Goal: Information Seeking & Learning: Compare options

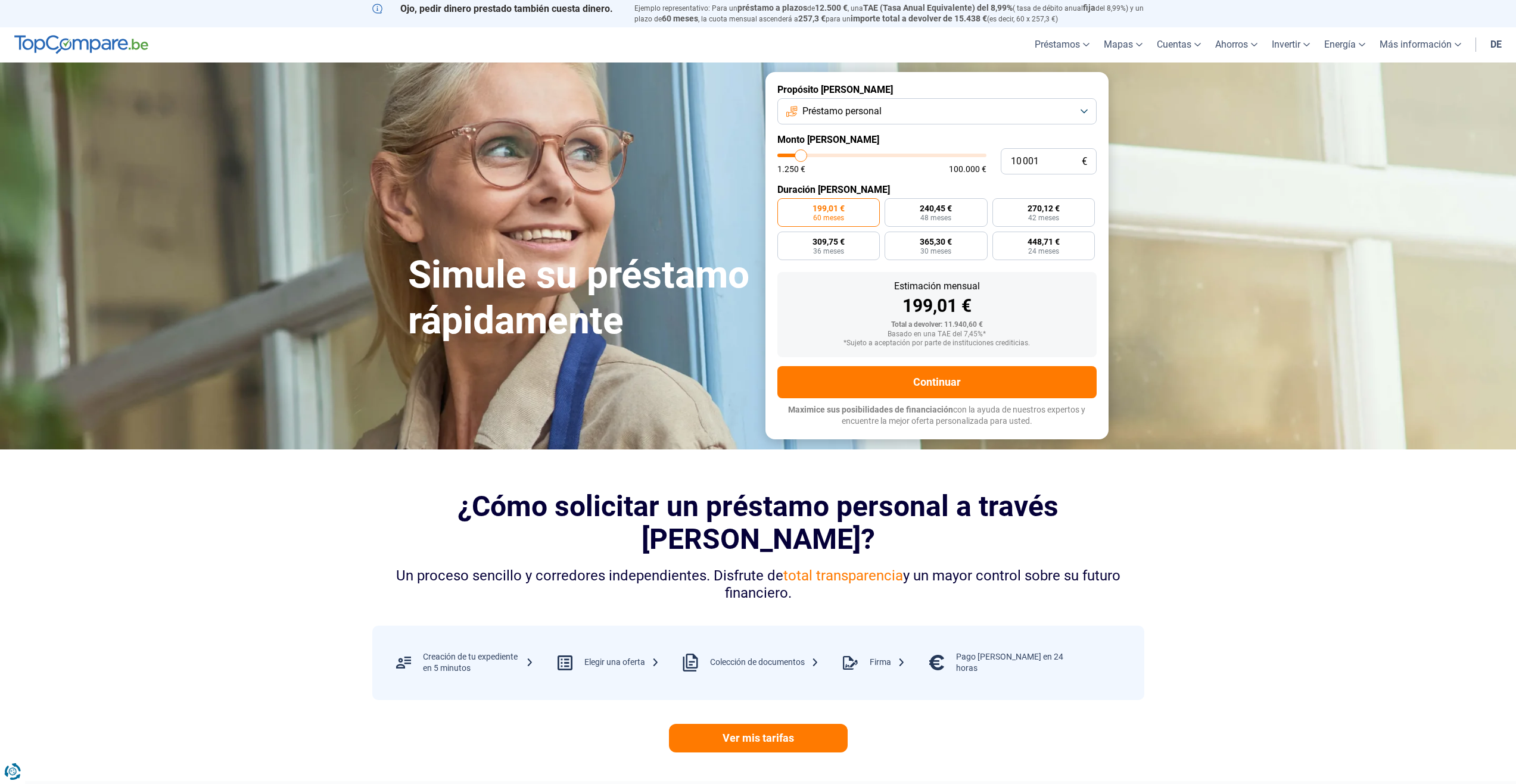
type input "10 250"
type input "10250"
type input "10 500"
type input "10500"
type input "11 250"
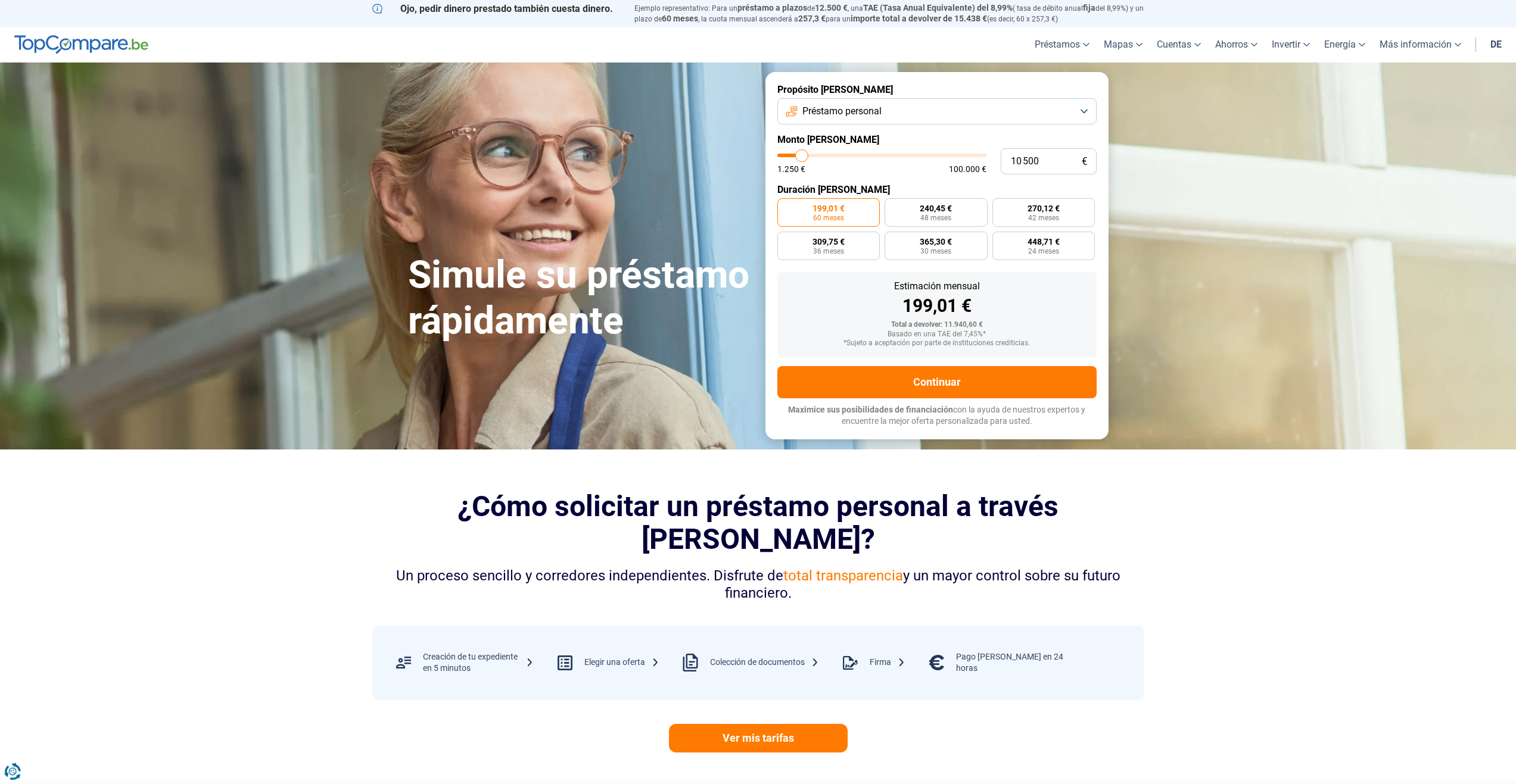
type input "11250"
type input "11 500"
type input "11500"
type input "11 750"
type input "11750"
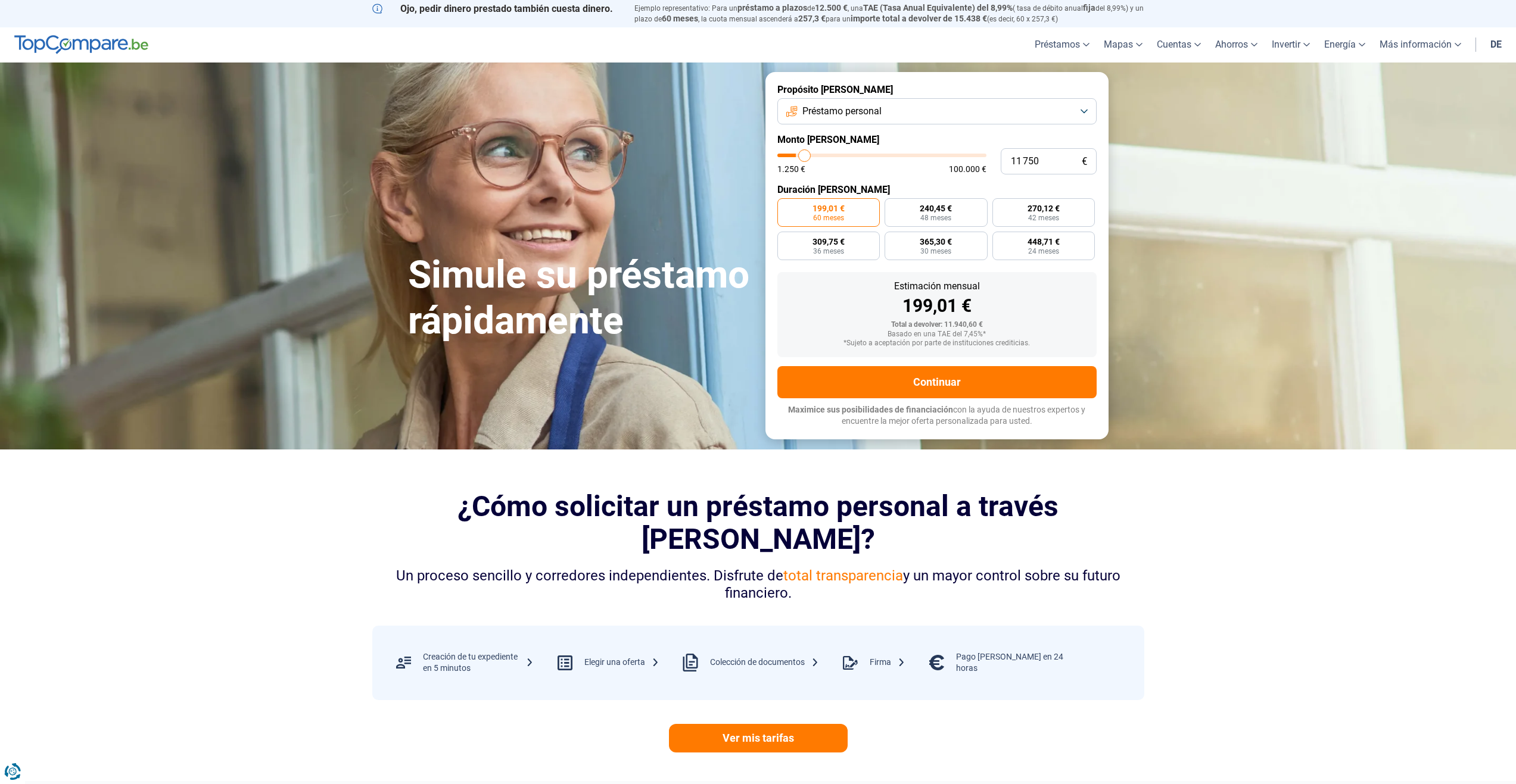
type input "12 000"
type input "12000"
type input "12 500"
type input "12500"
type input "12 750"
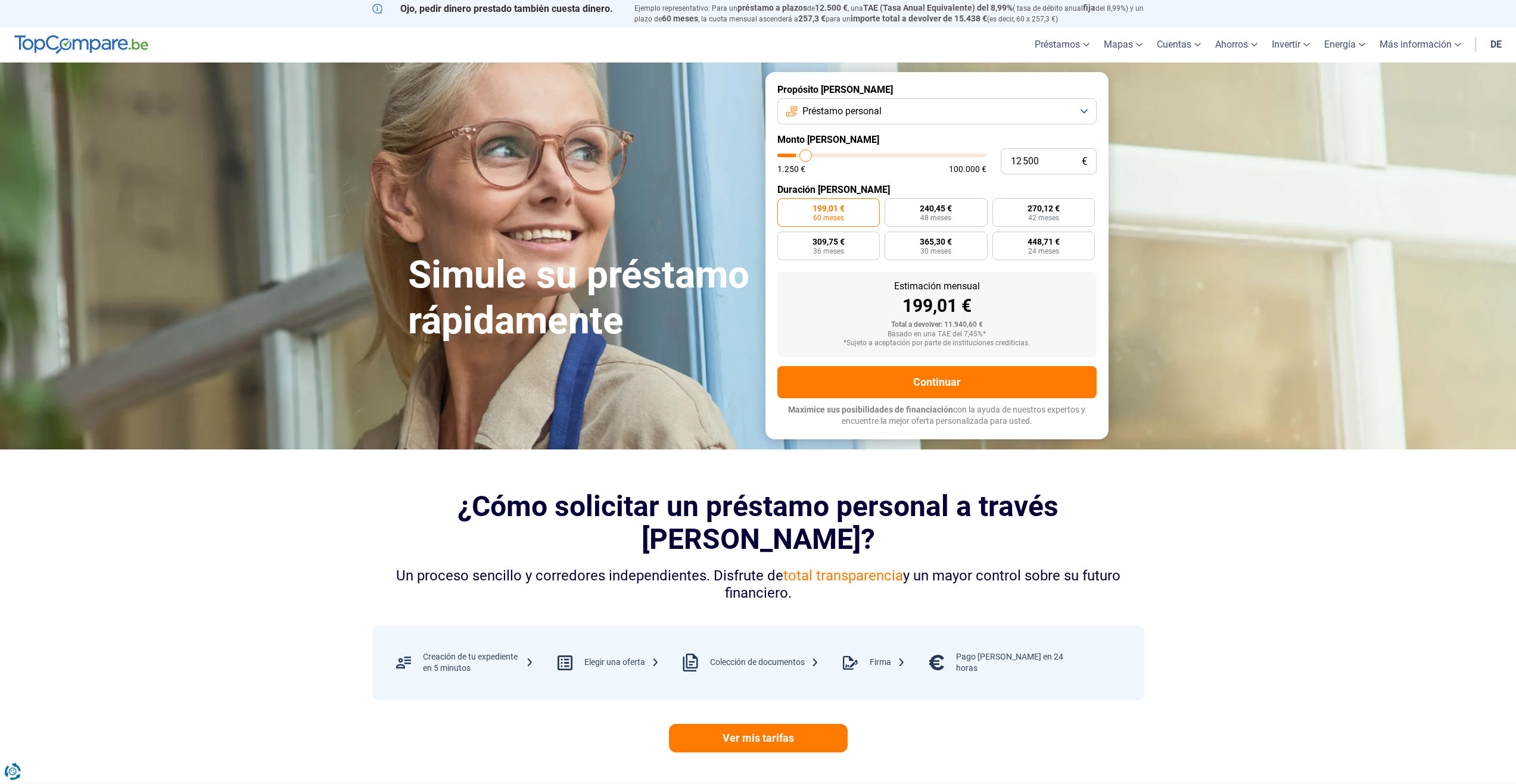
type input "12750"
type input "13 000"
type input "13000"
type input "13 250"
type input "13250"
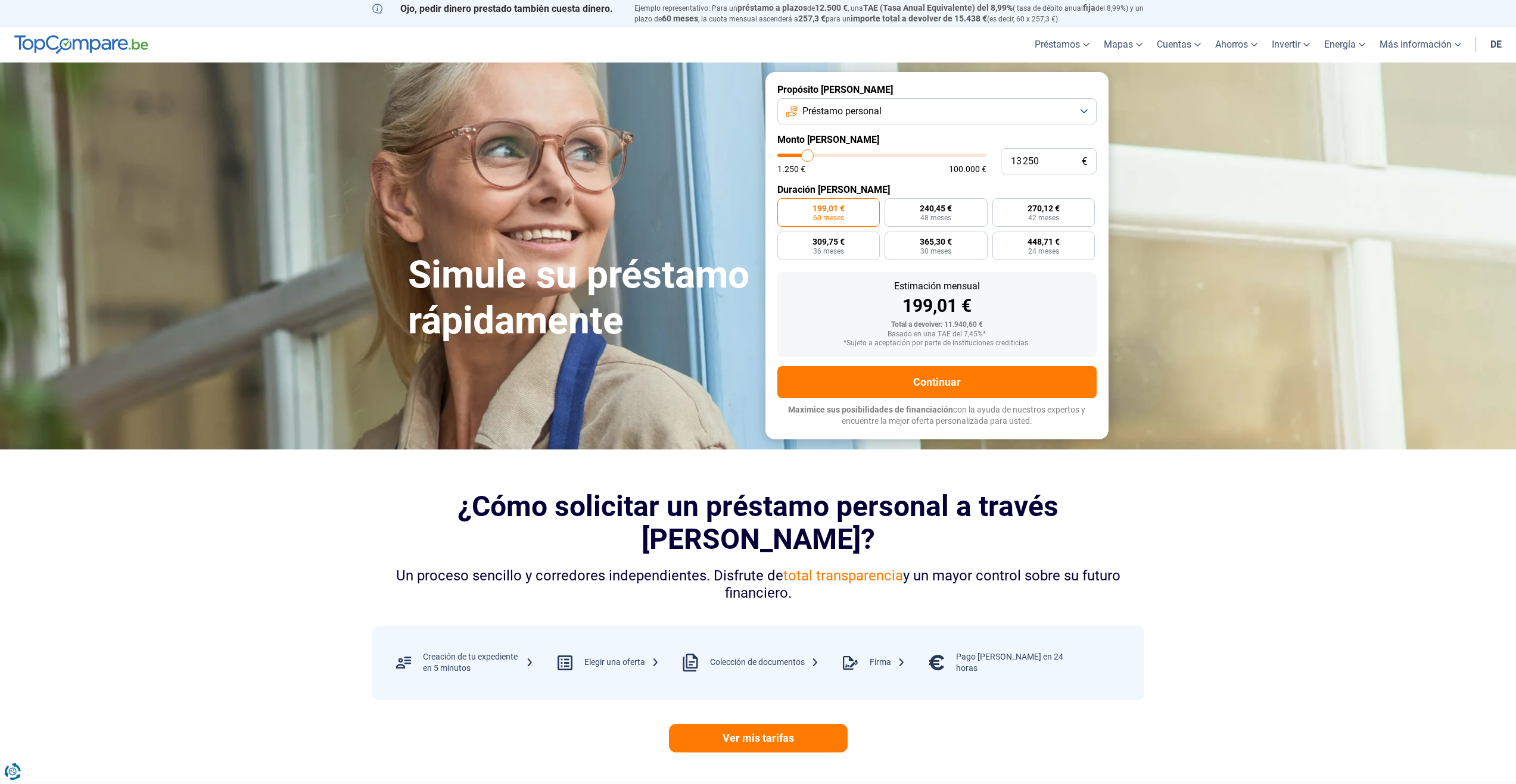
type input "13 500"
type input "13500"
type input "14 000"
type input "14000"
type input "14 250"
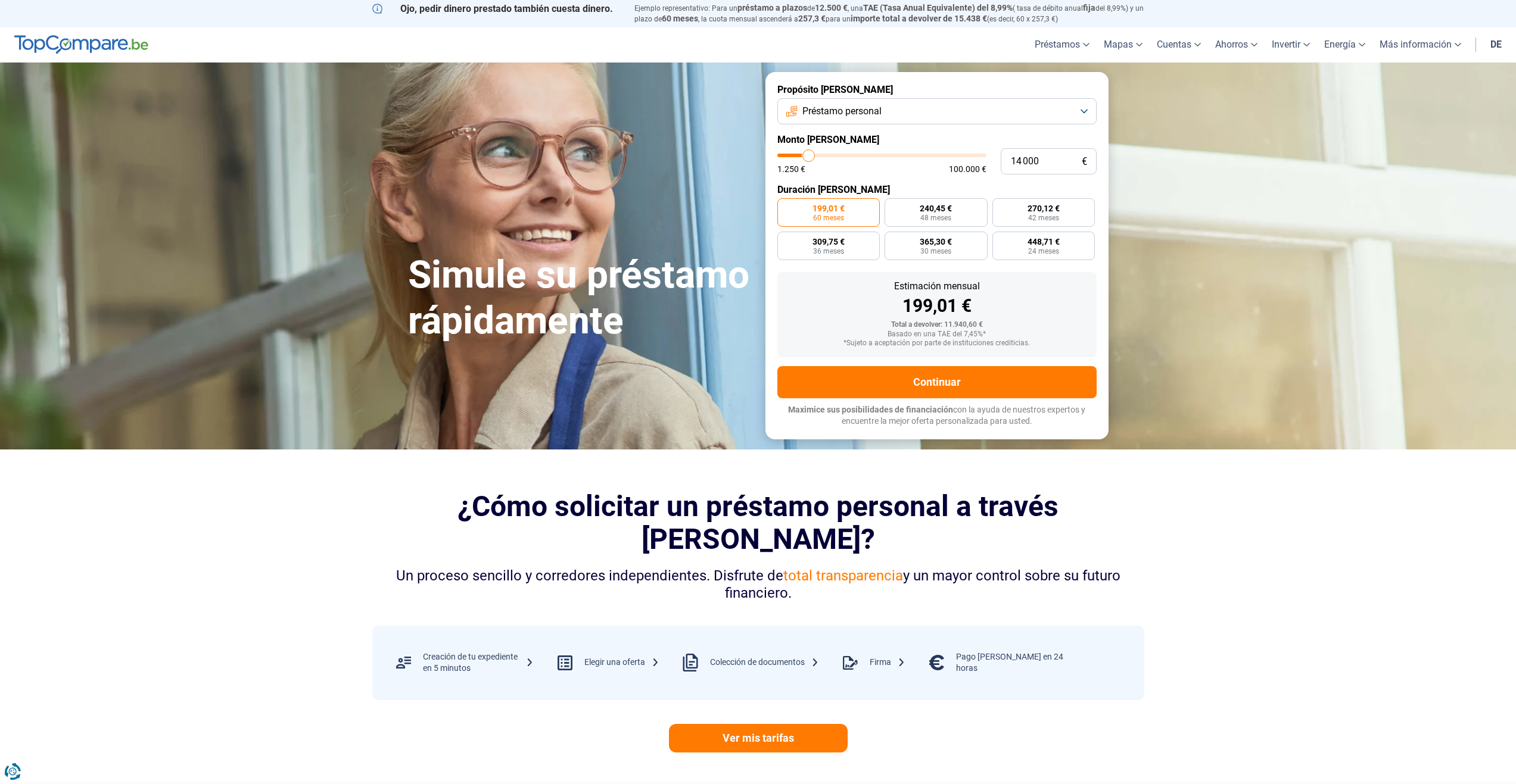
type input "14250"
type input "14 500"
type input "14500"
type input "15 000"
type input "15000"
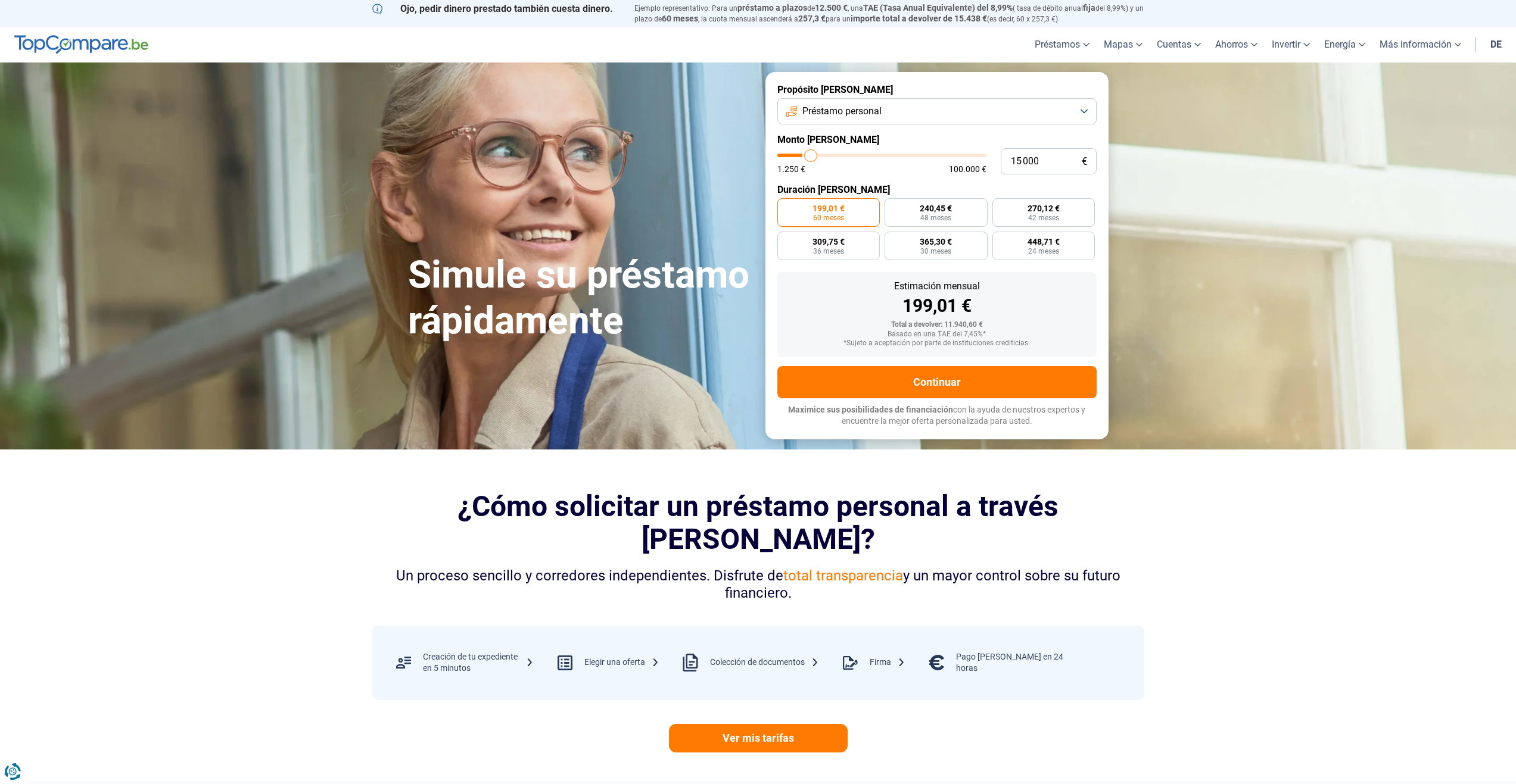
type input "15 500"
type input "15500"
type input "15 750"
type input "15750"
type input "16 000"
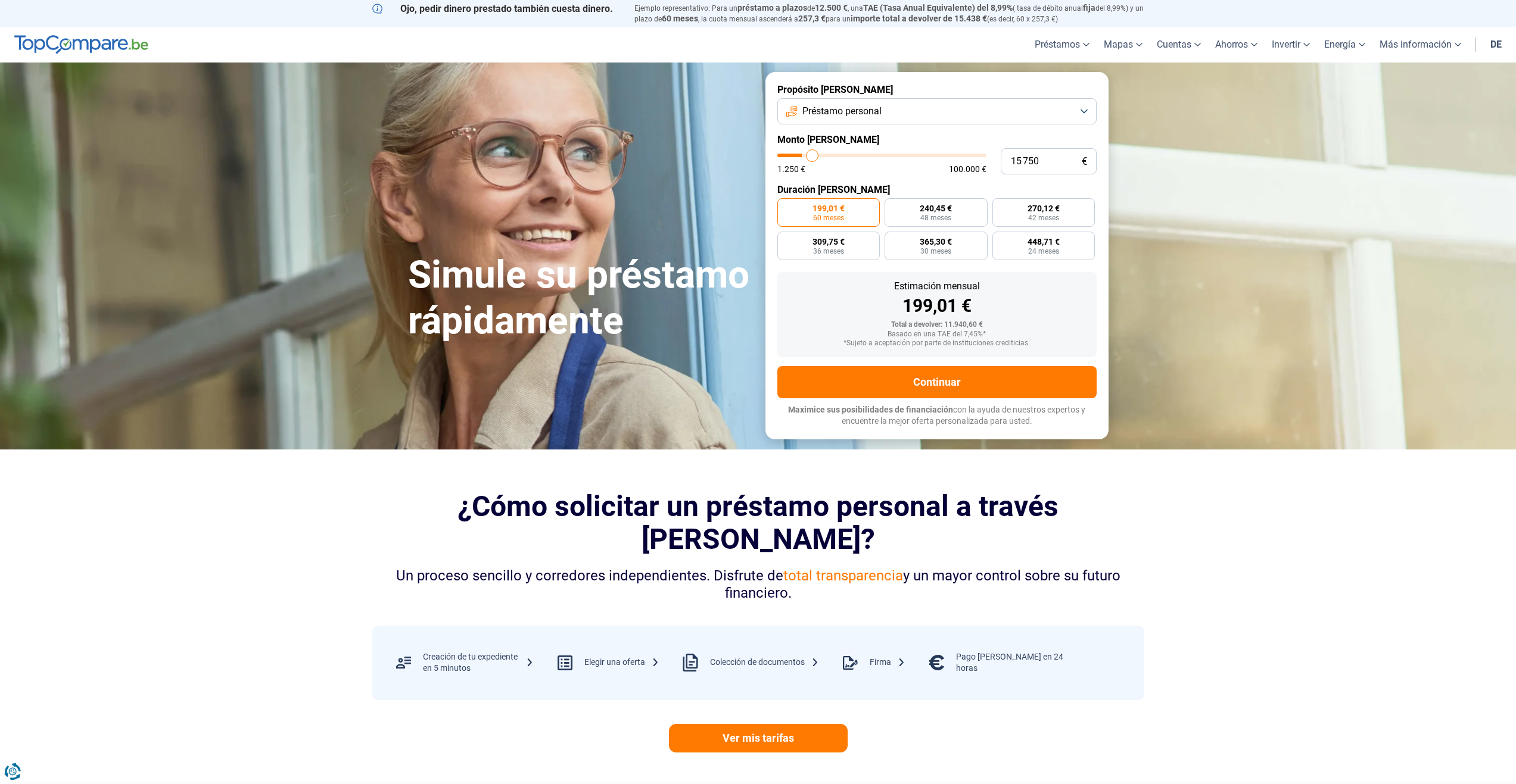
type input "16000"
type input "16 250"
type input "16250"
type input "16 500"
type input "16500"
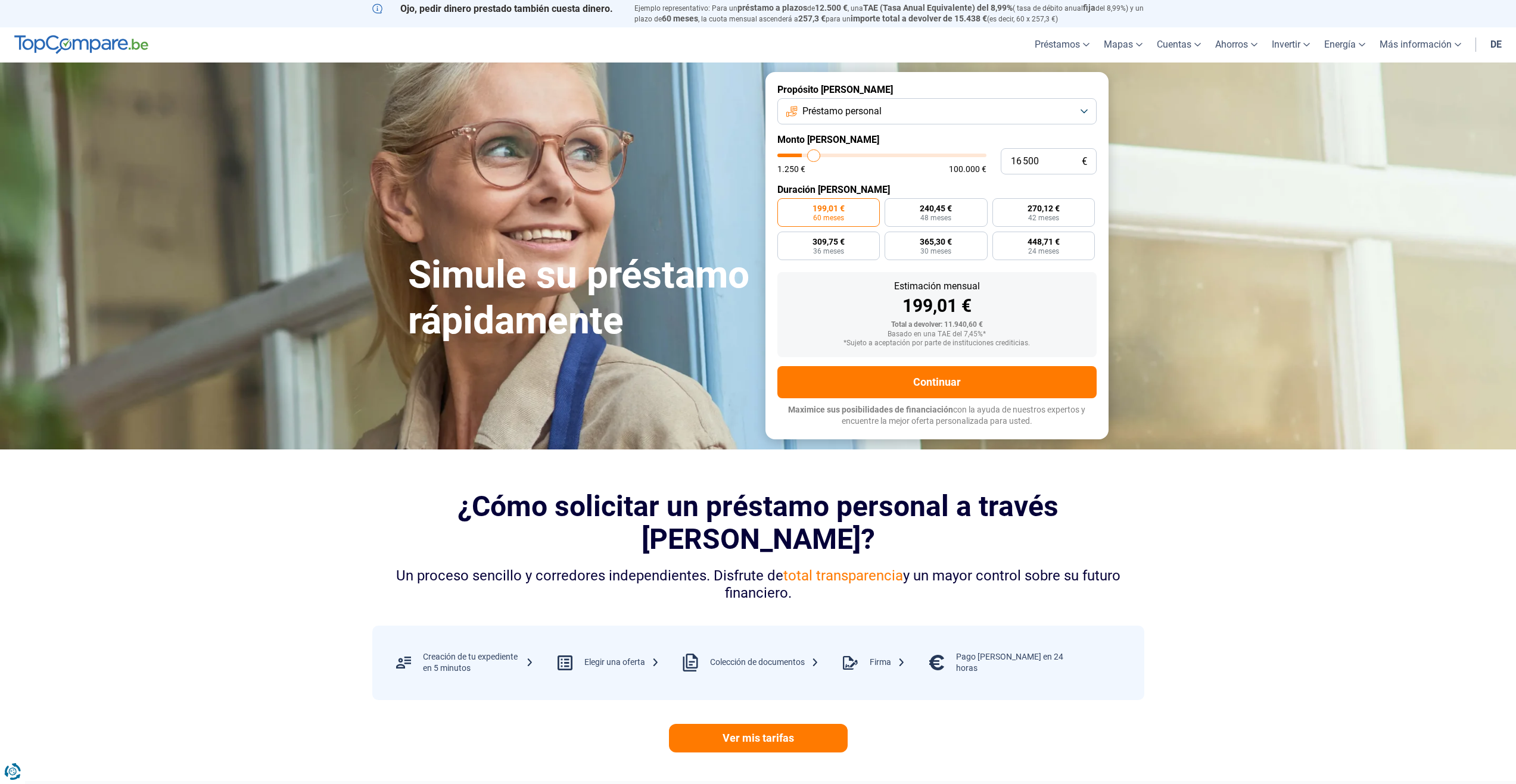
type input "17 000"
type input "17000"
type input "17 250"
type input "17250"
type input "17 500"
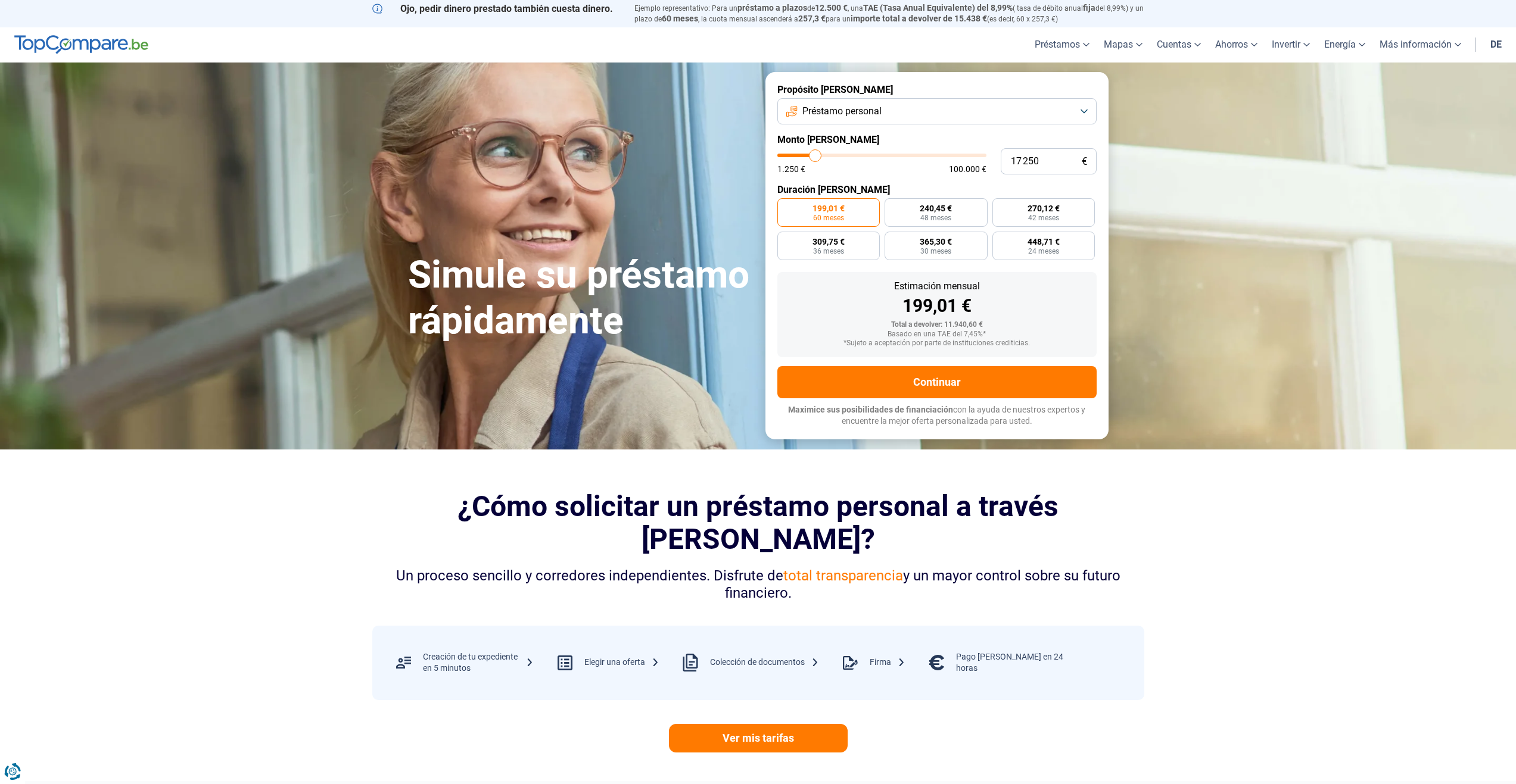
type input "17500"
type input "17 750"
type input "17750"
type input "18 000"
type input "18000"
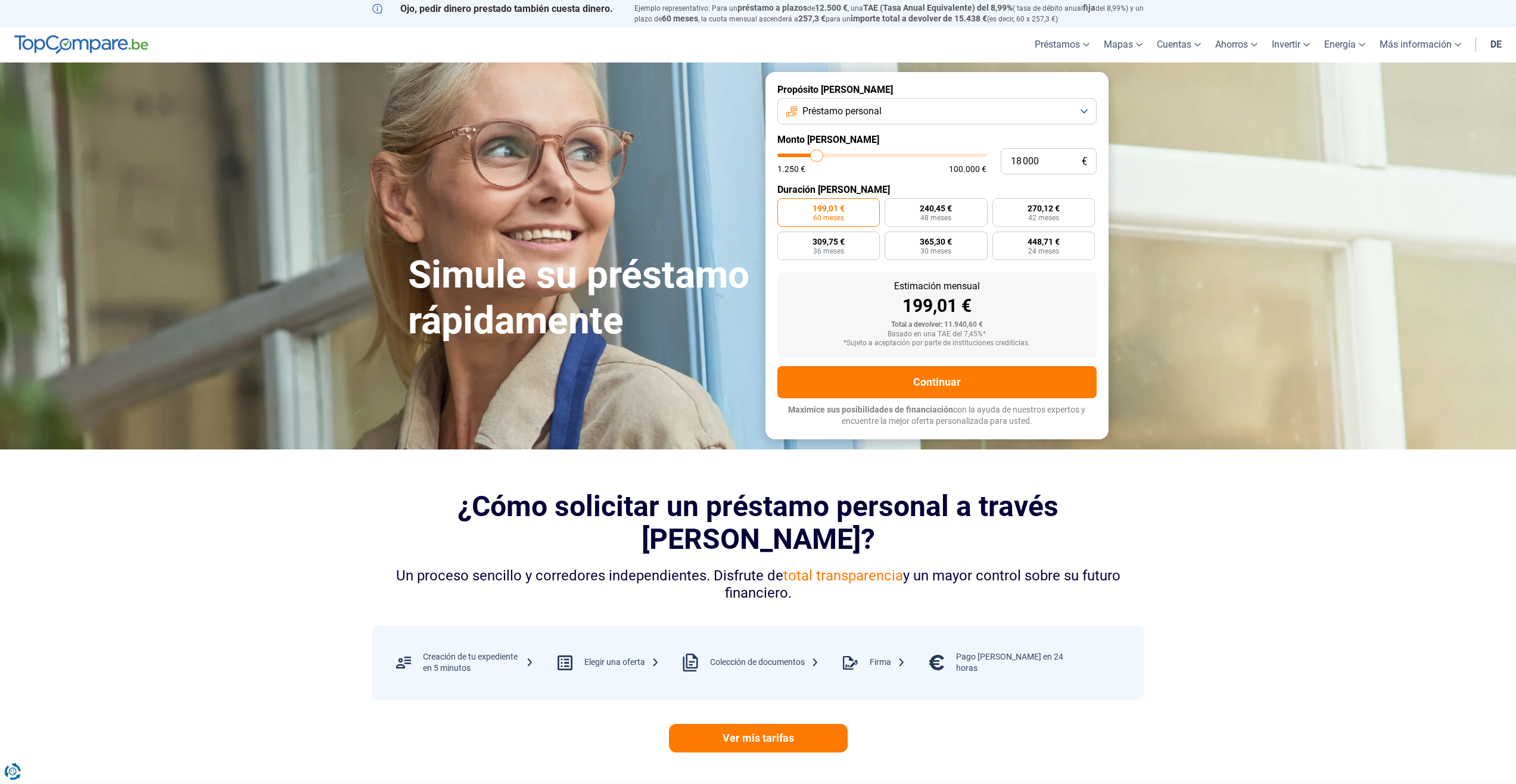
type input "18 500"
type input "18500"
type input "18 750"
type input "18750"
type input "19 000"
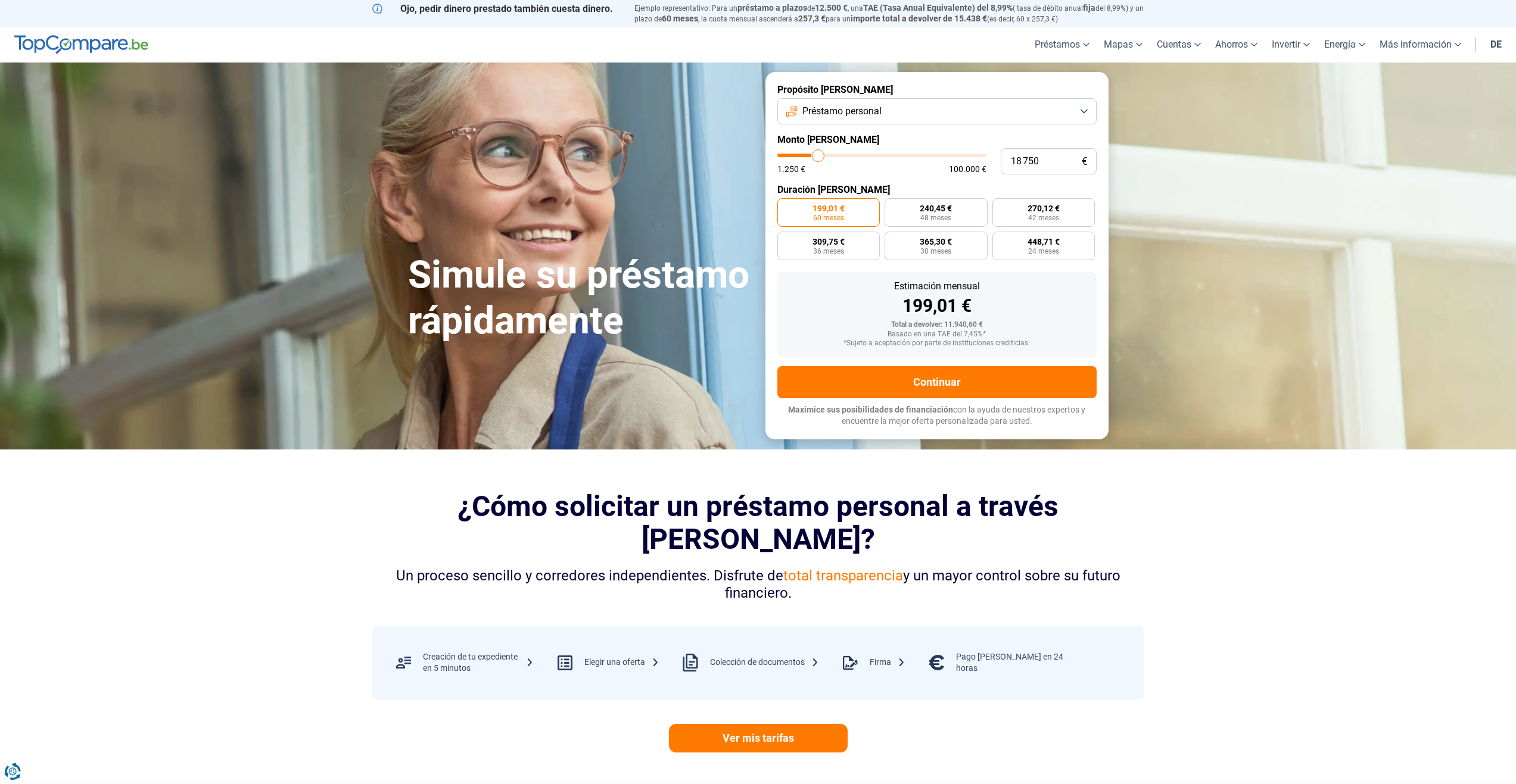
type input "19000"
type input "18 750"
type input "18750"
type input "18 500"
type input "18500"
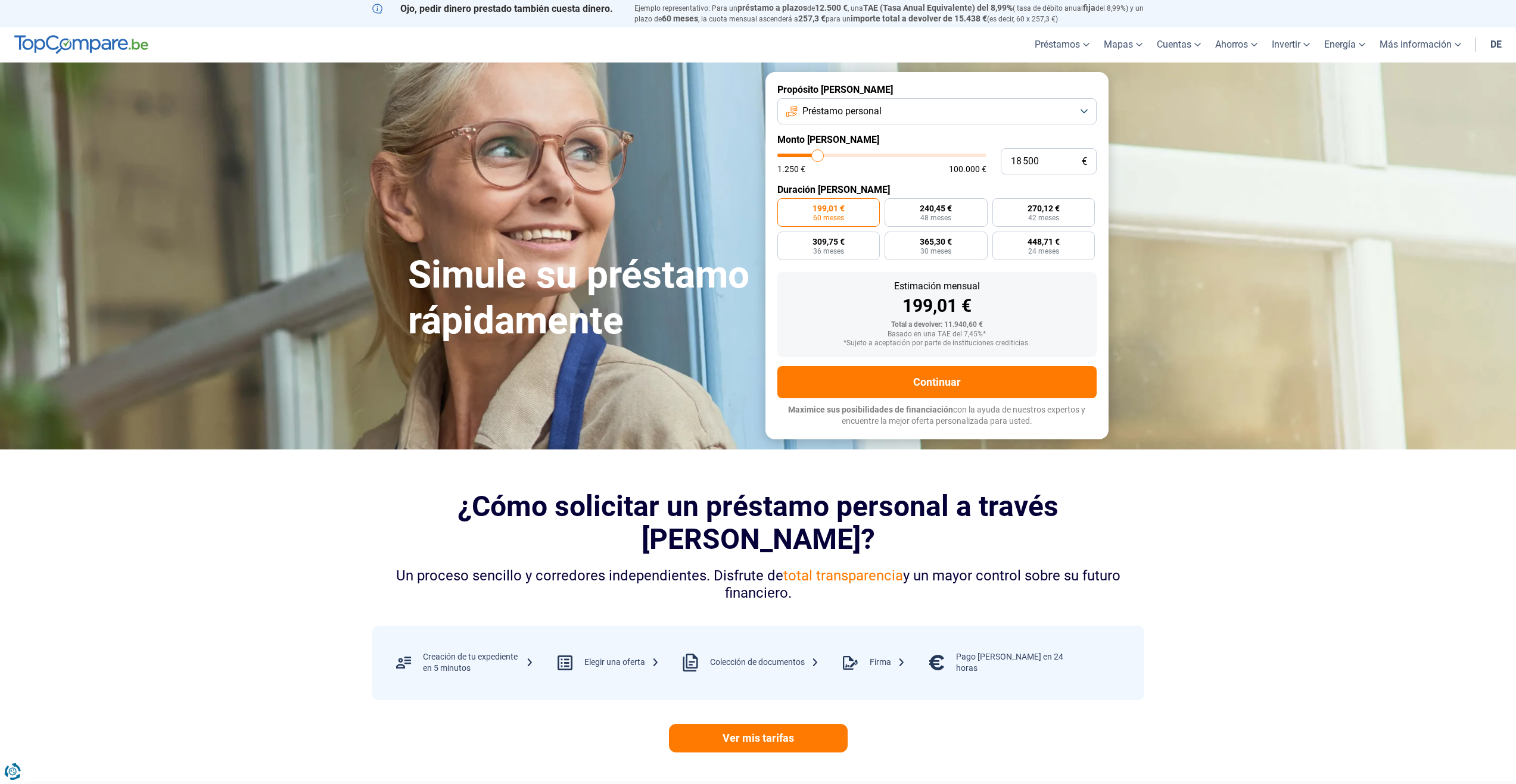
type input "18 000"
type input "18000"
type input "17 750"
type input "17750"
type input "17 500"
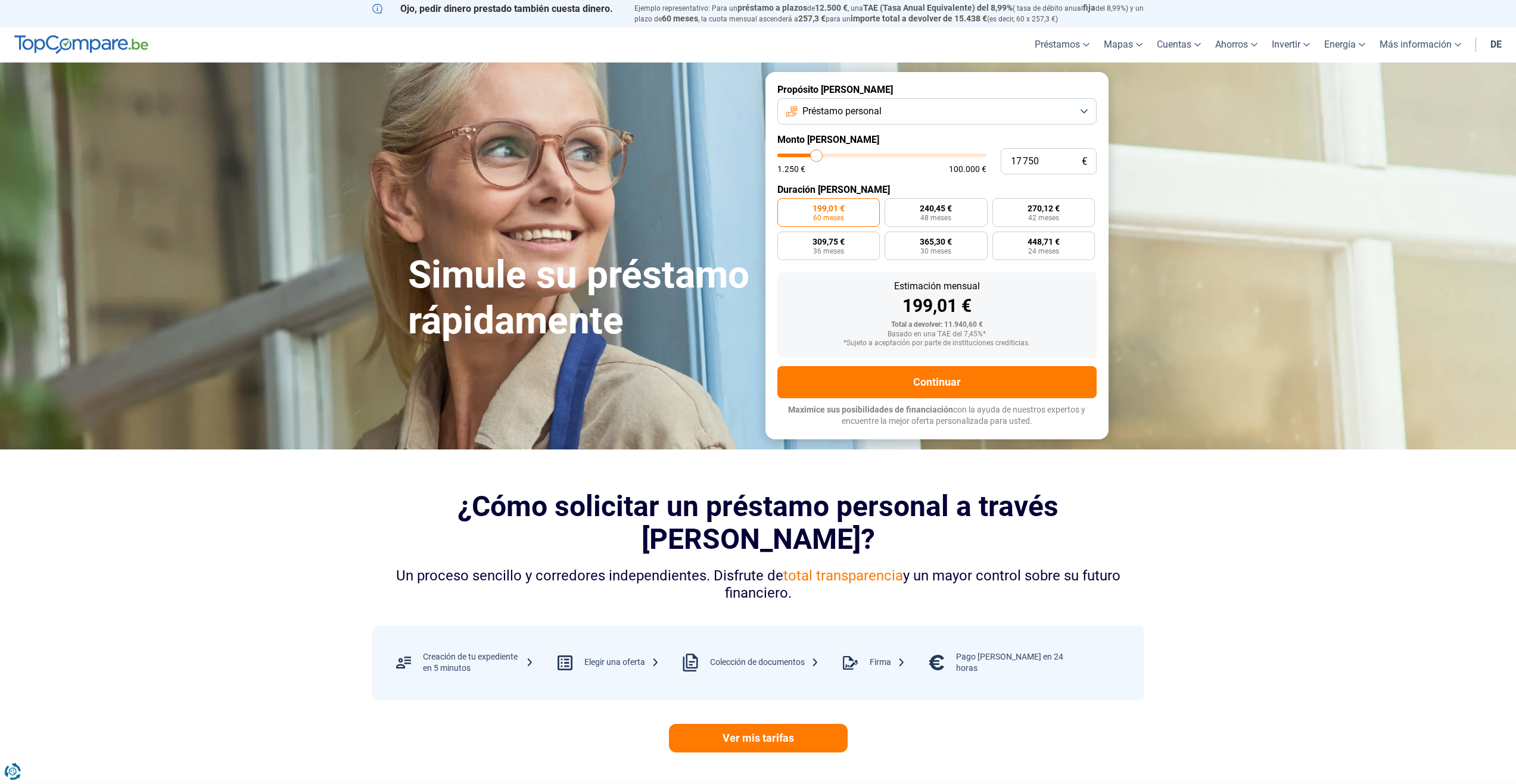
type input "17500"
type input "17 250"
type input "17250"
type input "17 000"
type input "17000"
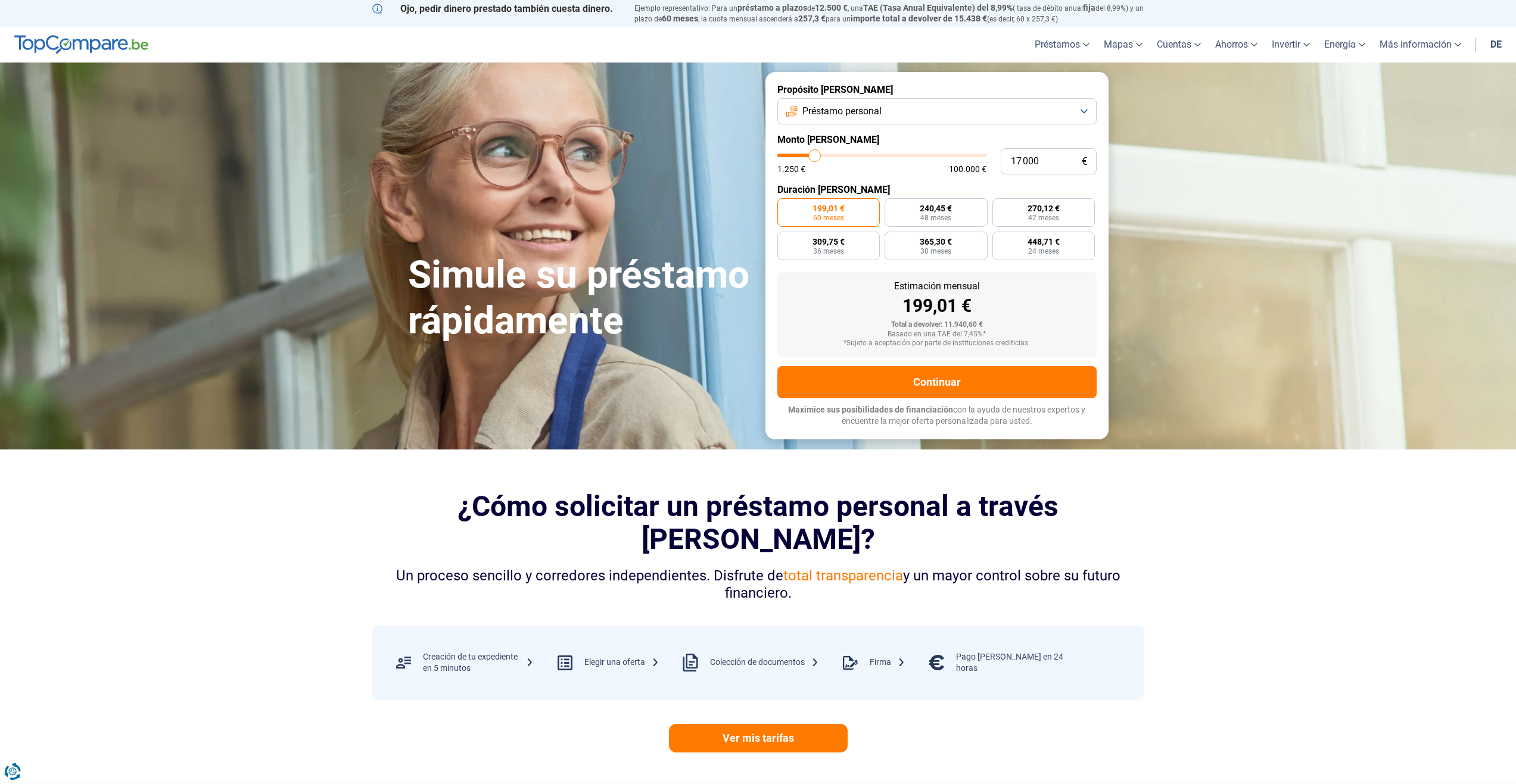
type input "16 500"
type input "16500"
type input "16 000"
type input "16000"
type input "15 750"
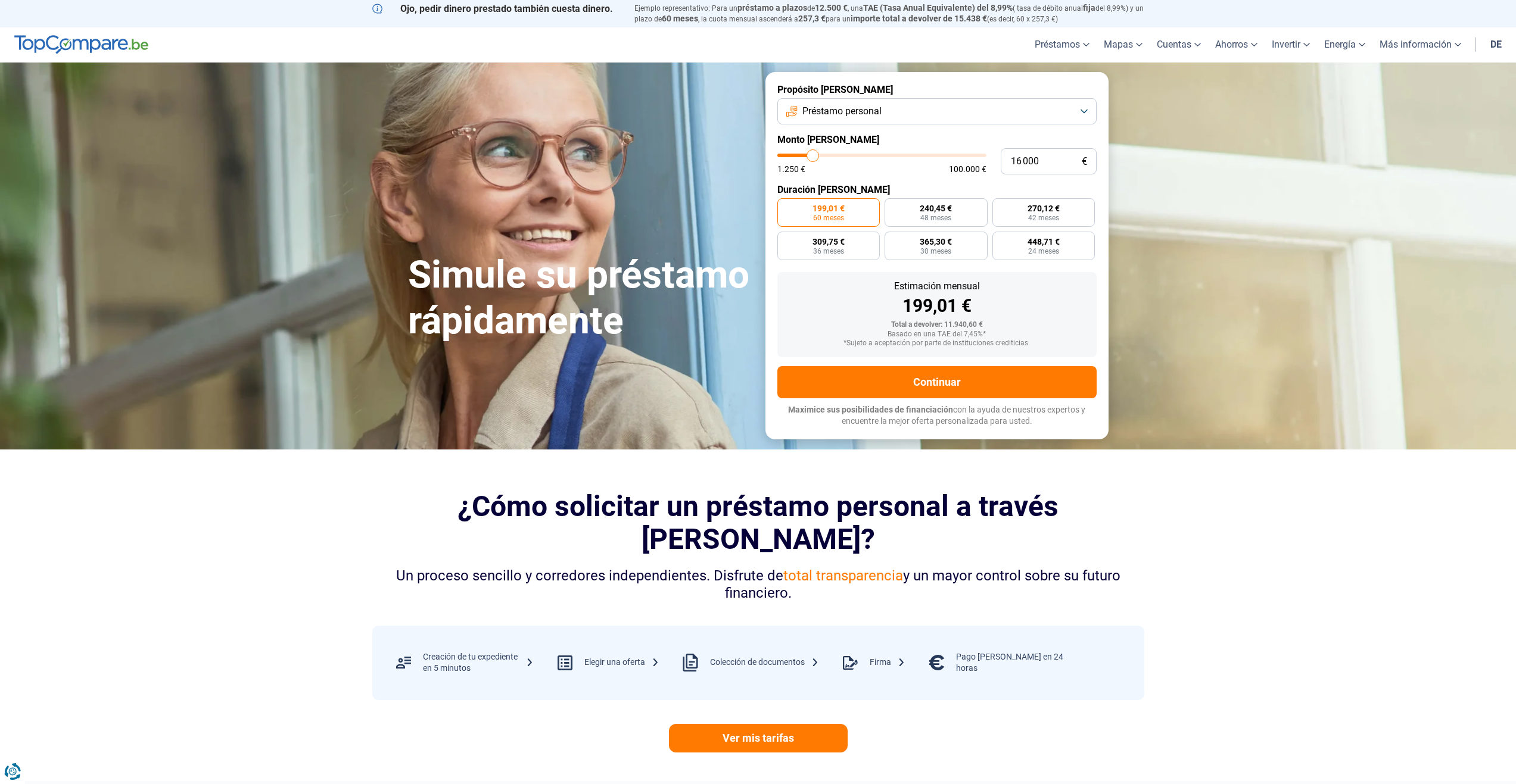
type input "15750"
type input "15 500"
type input "15500"
type input "15 000"
type input "15000"
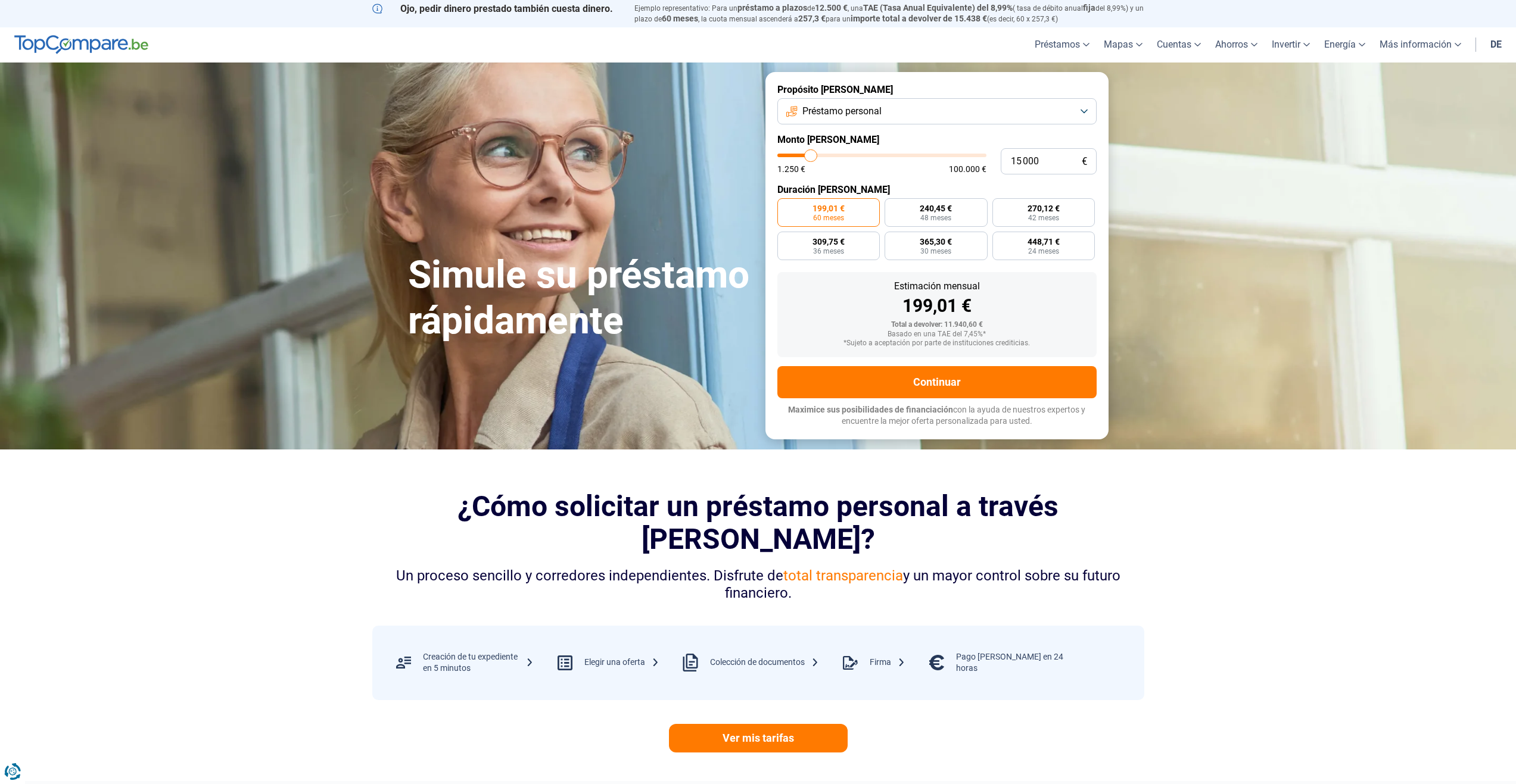
type input "14 750"
type input "14750"
type input "14 500"
type input "14500"
type input "14 250"
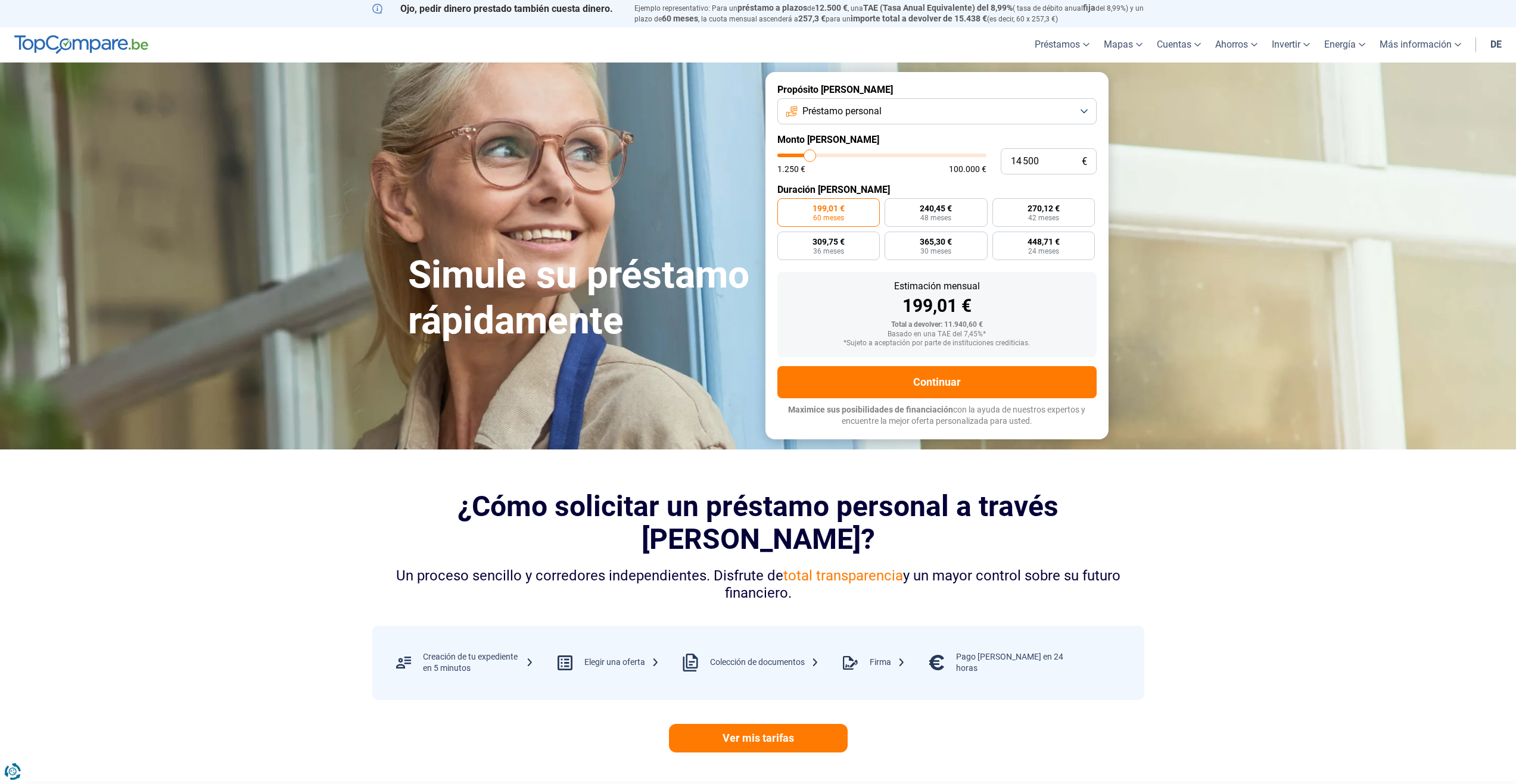
type input "14250"
type input "14 000"
type input "14000"
type input "13 500"
type input "13500"
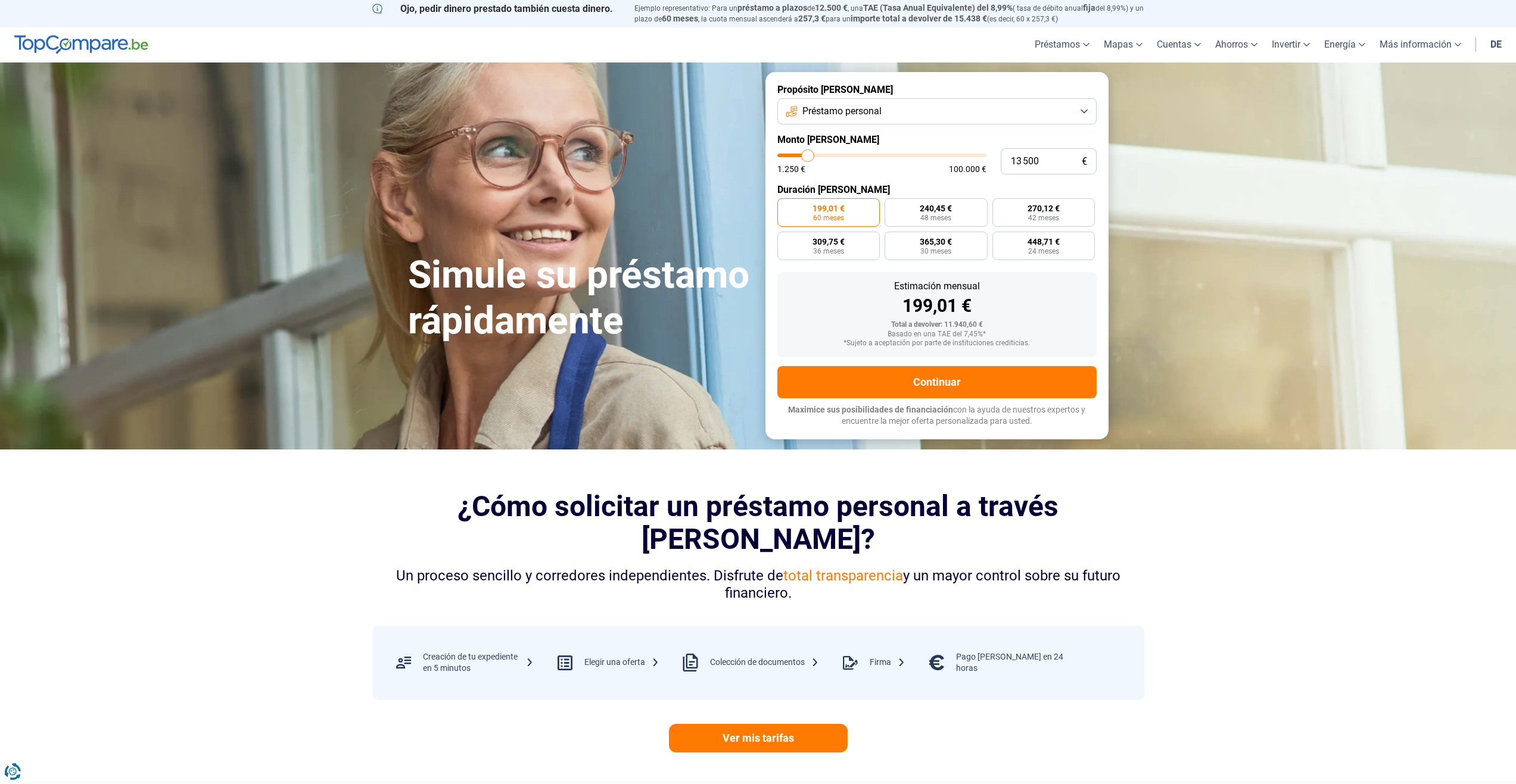
type input "13 250"
type input "13250"
type input "13 000"
type input "13000"
type input "12 750"
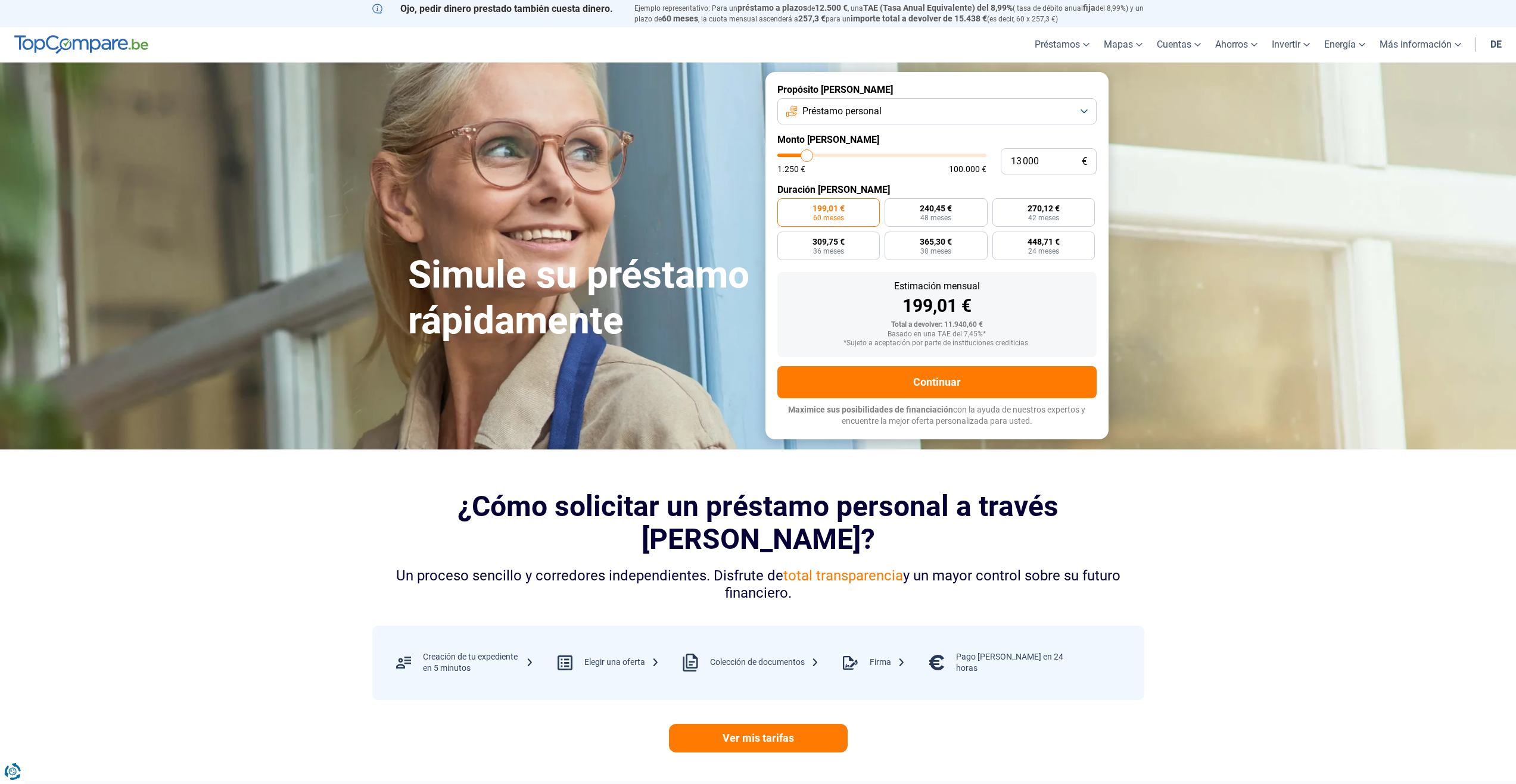
type input "12750"
type input "12 500"
type input "12500"
type input "12 000"
type input "12000"
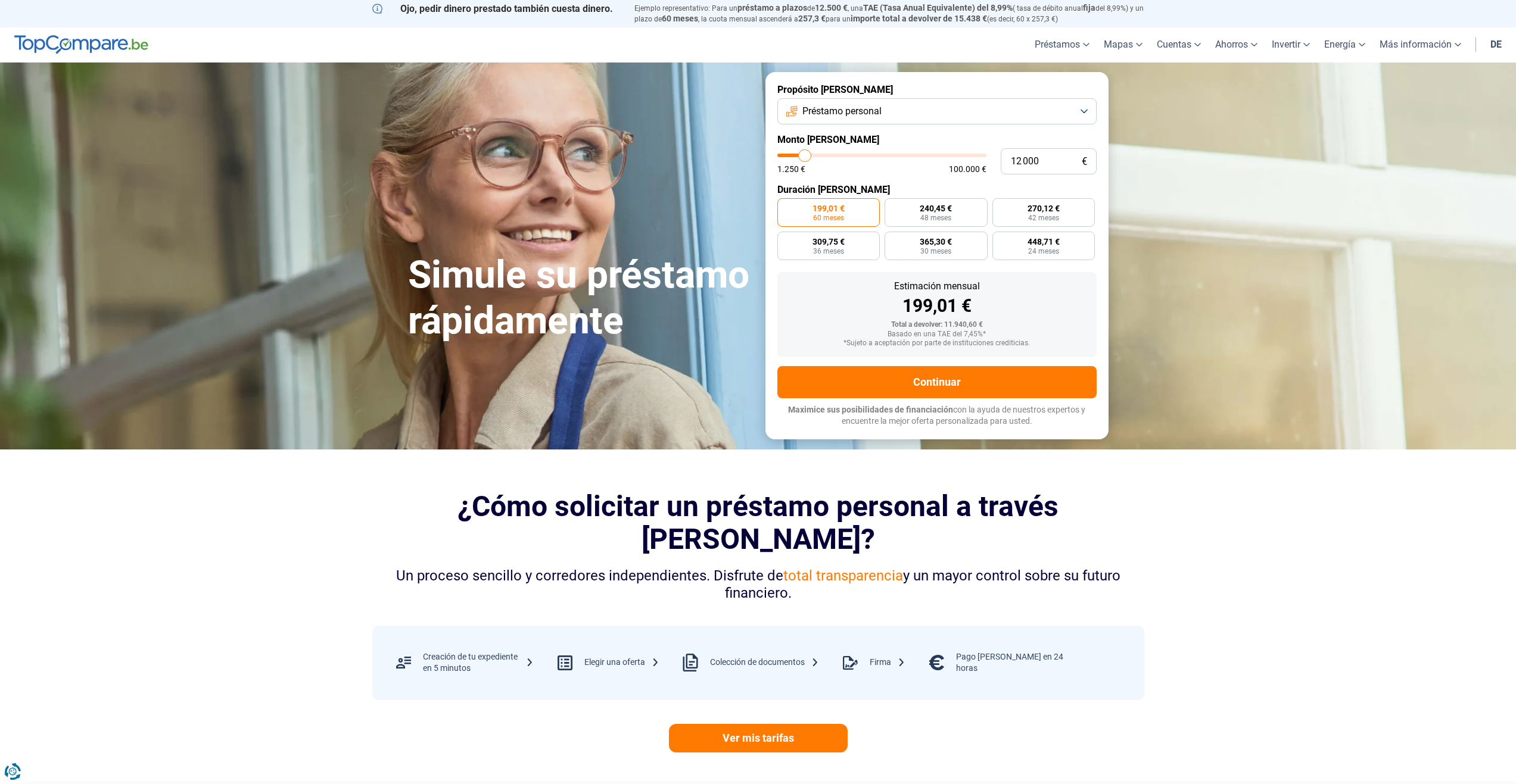
type input "11 750"
type input "11750"
type input "11 500"
type input "11500"
type input "11 250"
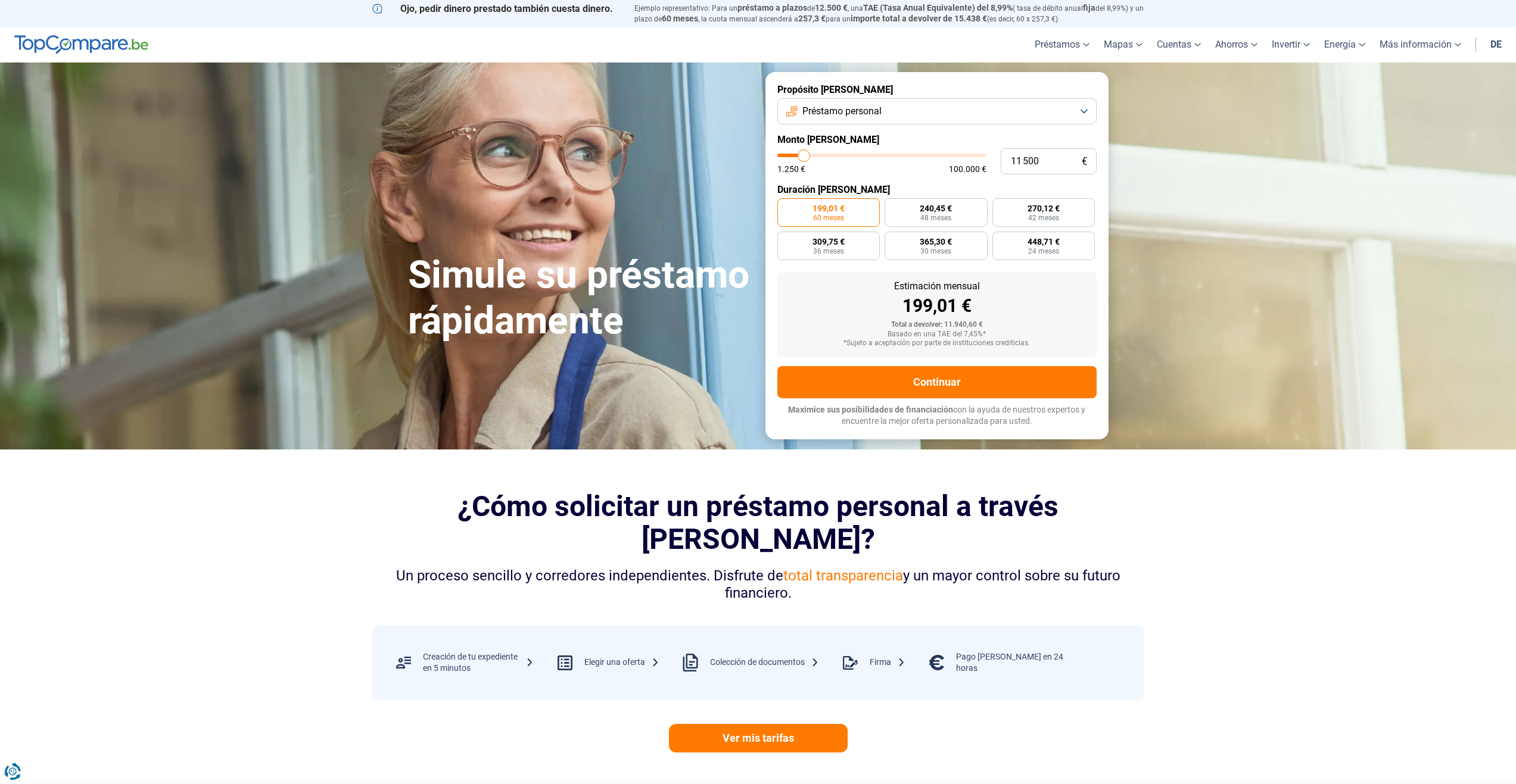
type input "11250"
type input "11 000"
type input "11000"
click at [803, 158] on input "range" at bounding box center [882, 155] width 209 height 4
click at [1039, 161] on input "11 000" at bounding box center [1048, 161] width 96 height 26
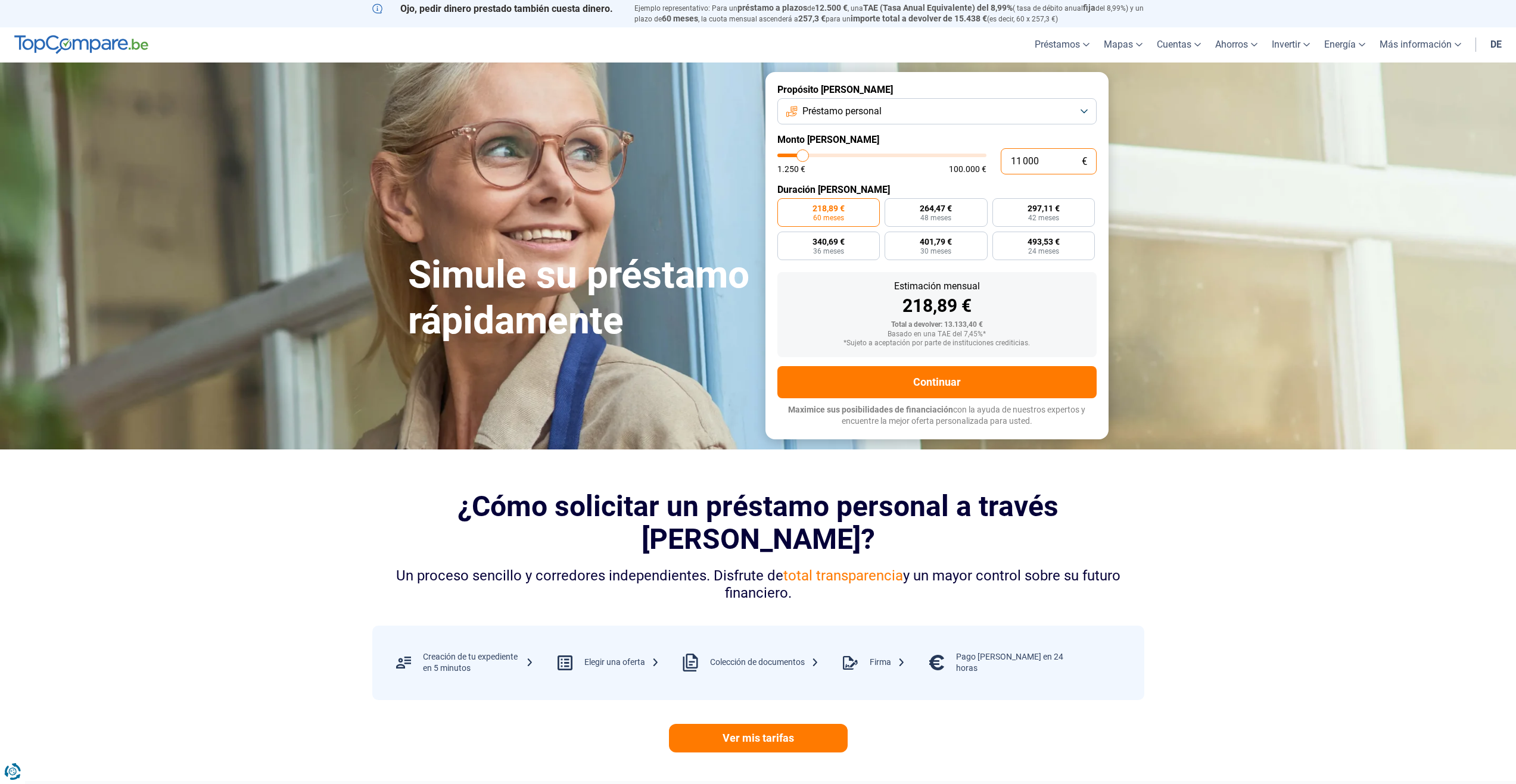
drag, startPoint x: 1048, startPoint y: 160, endPoint x: 971, endPoint y: 165, distance: 77.2
click at [972, 161] on div "11 000 € 1.250 € 100.000 €" at bounding box center [937, 161] width 319 height 26
type input "2"
type input "1250"
type input "20"
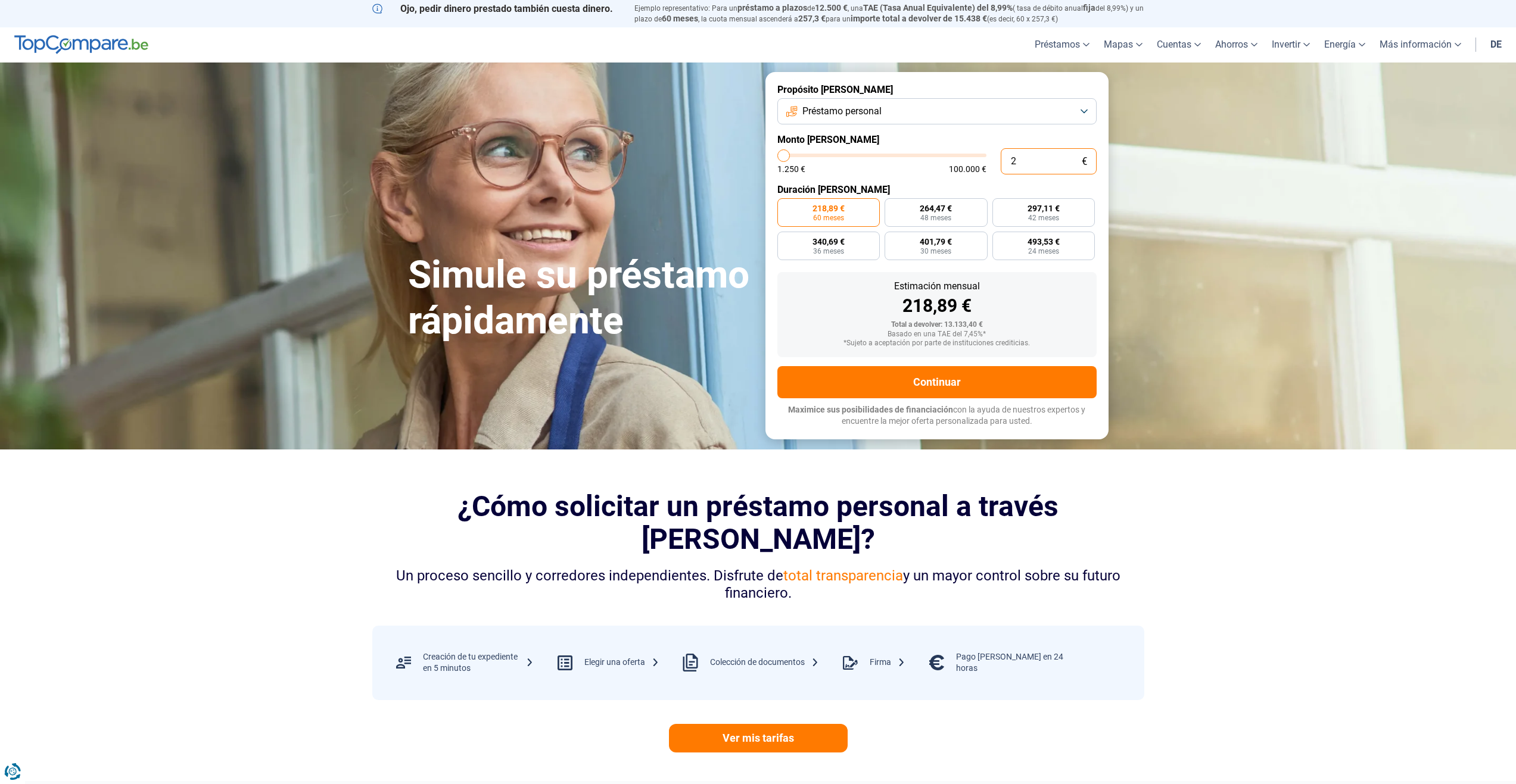
type input "1250"
type input "200"
type input "1250"
type input "2 000"
type input "2000"
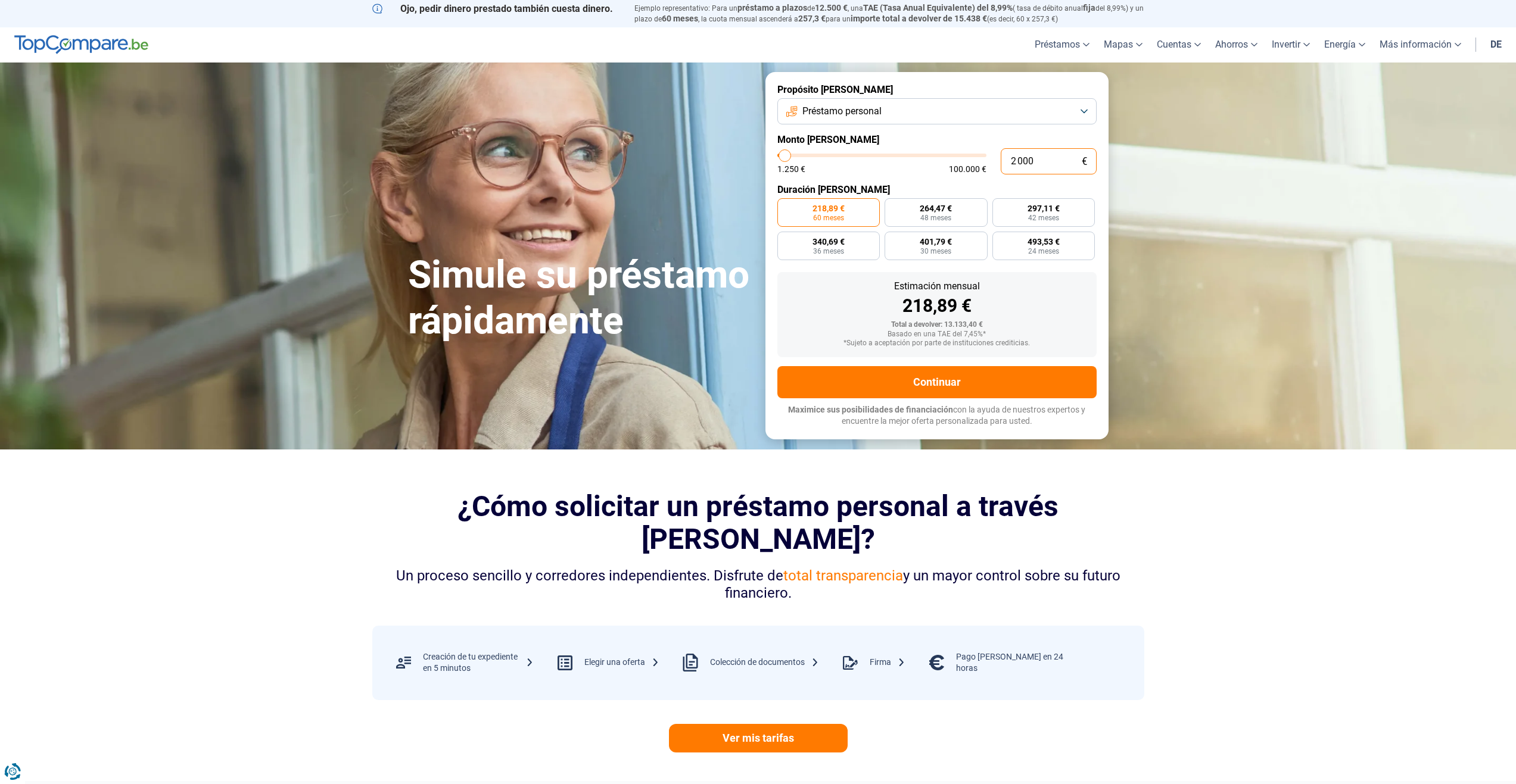
radio input "true"
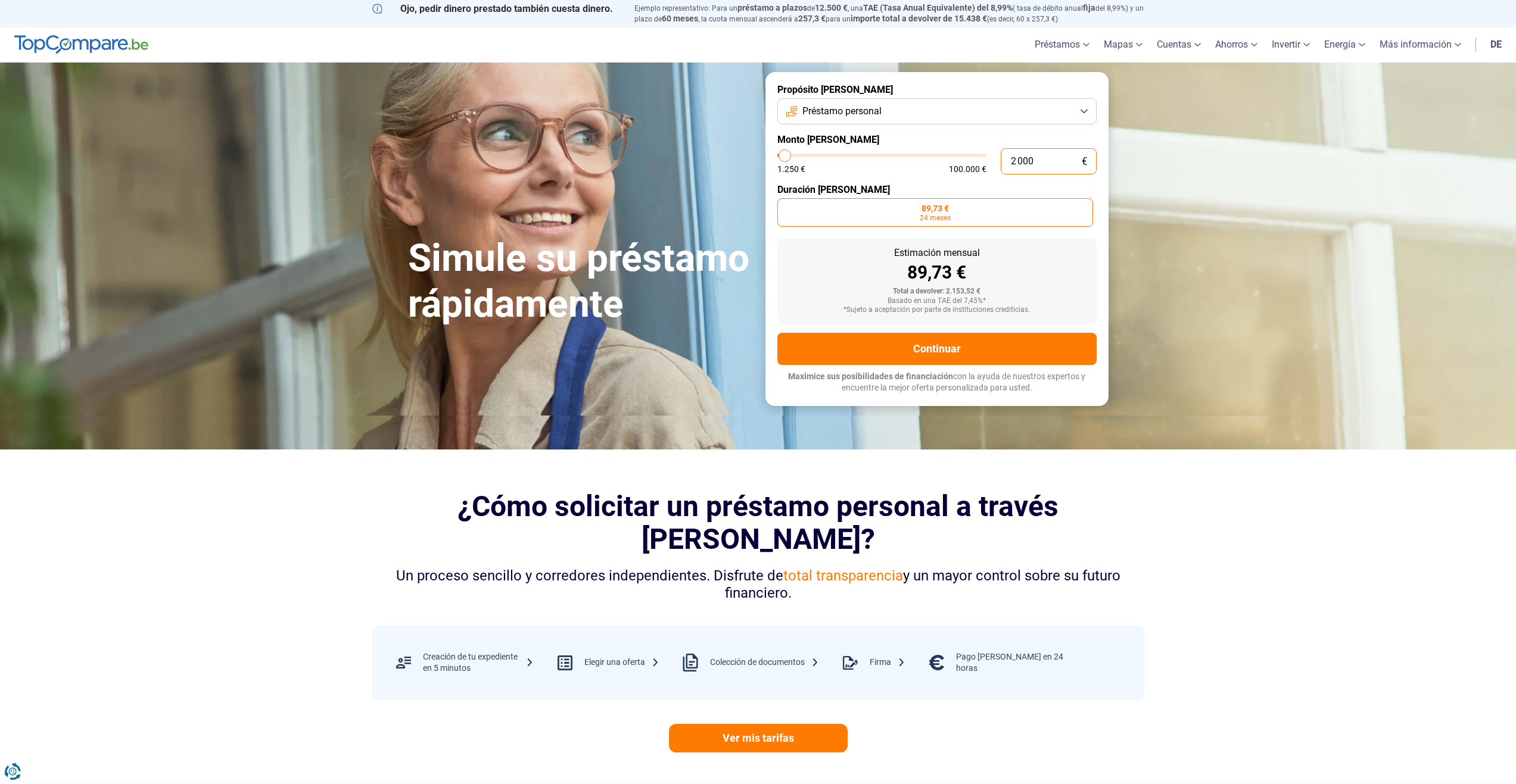
type input "2 000"
click at [918, 205] on label "89,73 € 24 meses" at bounding box center [935, 213] width 316 height 29
click at [785, 205] on input "89,73 € 24 meses" at bounding box center [781, 202] width 8 height 8
click at [928, 342] on font "Continuar" at bounding box center [937, 348] width 48 height 13
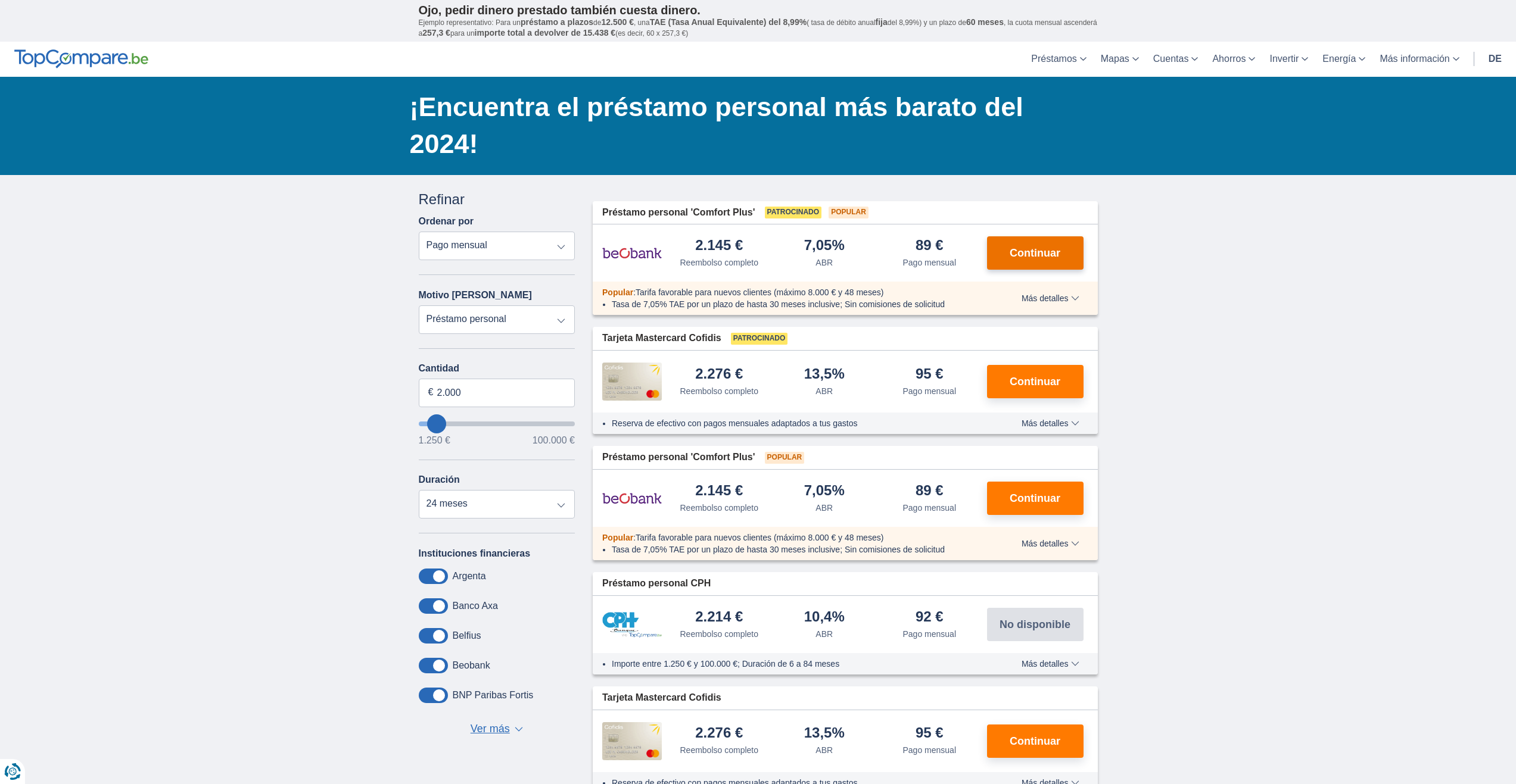
click at [1073, 251] on button "Continuar" at bounding box center [1036, 253] width 97 height 33
